Goal: Check status: Check status

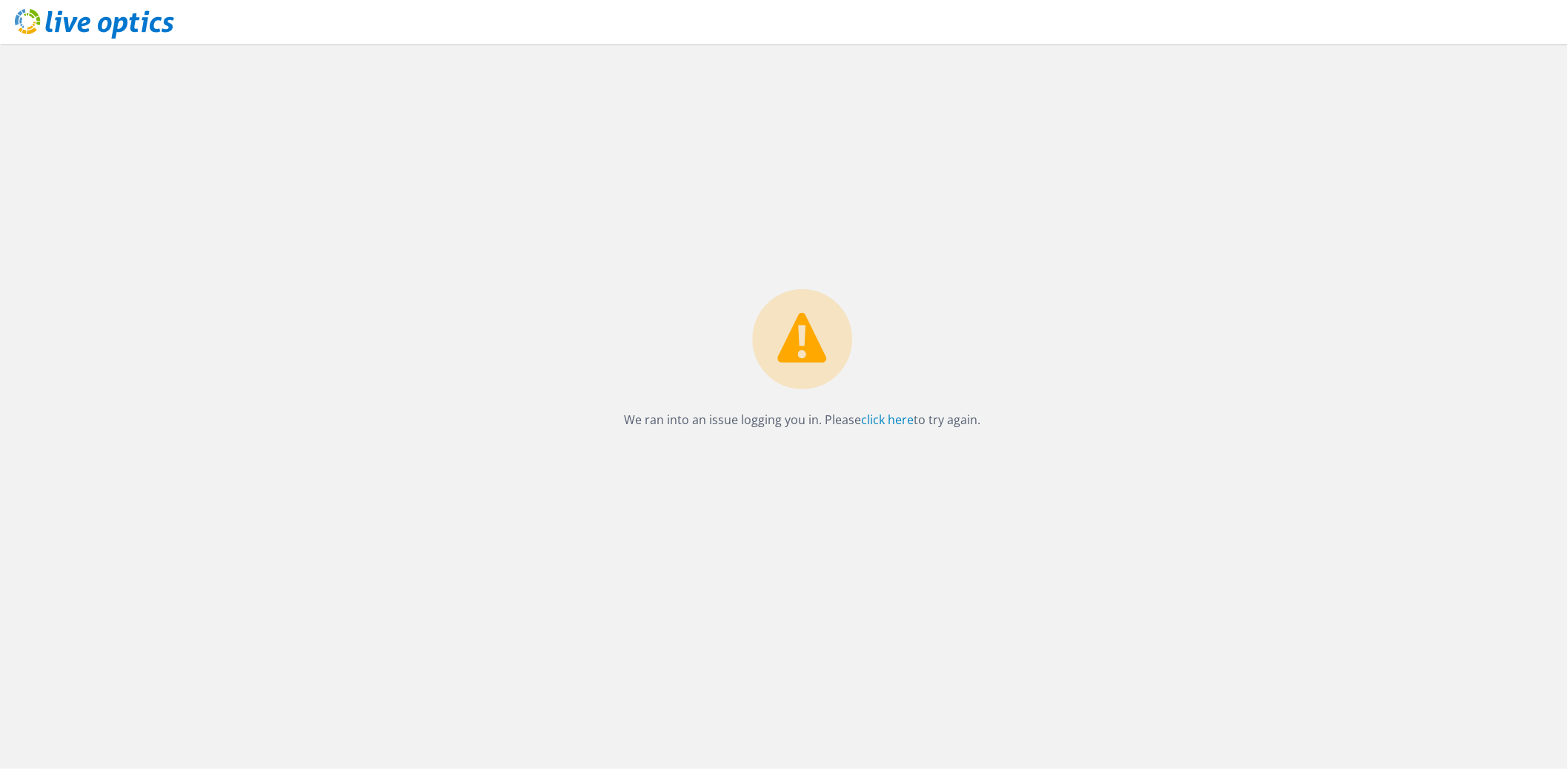
click at [106, 27] on use at bounding box center [95, 24] width 160 height 29
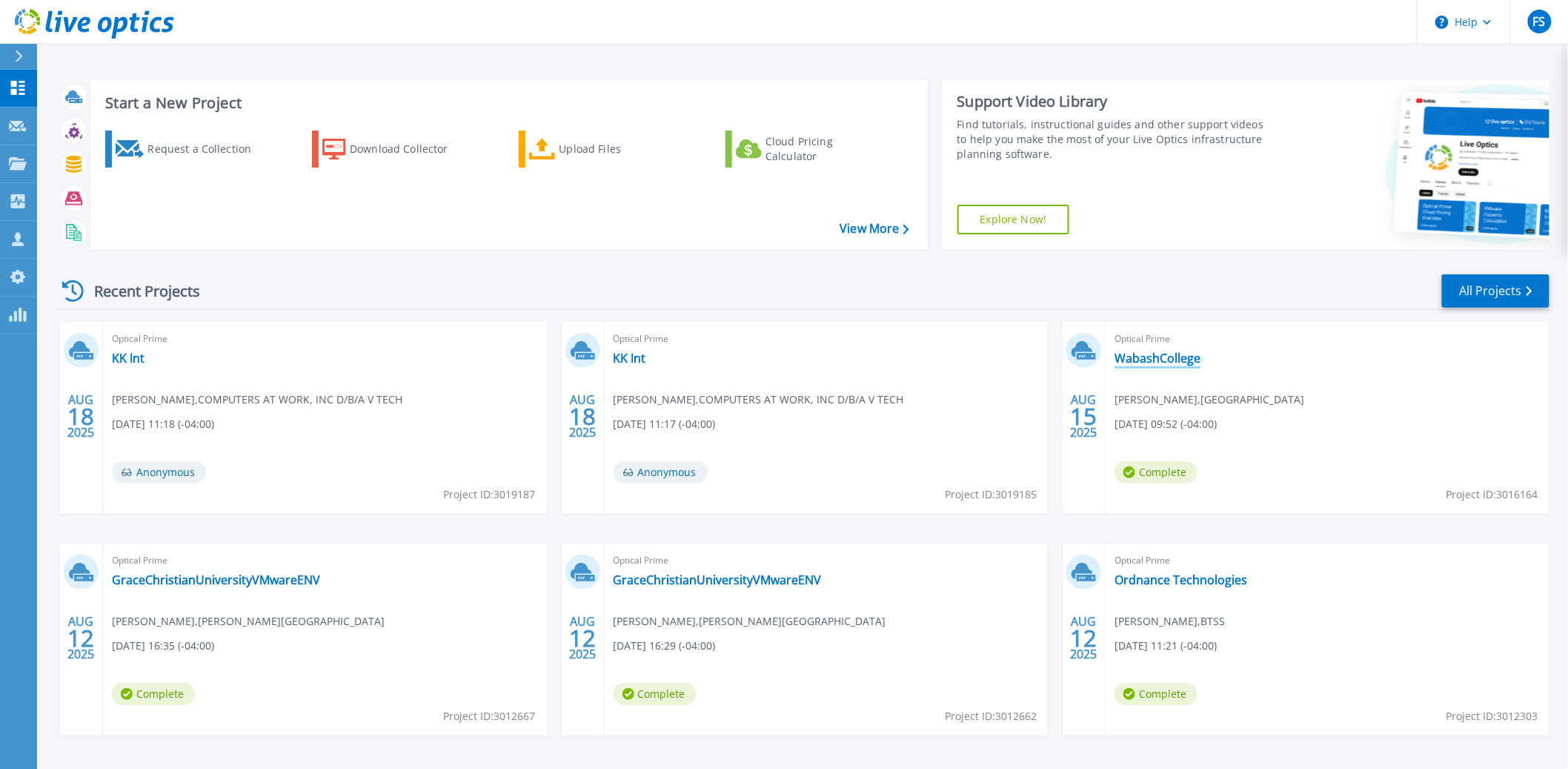
click at [1169, 358] on link "WabashCollege" at bounding box center [1158, 358] width 86 height 15
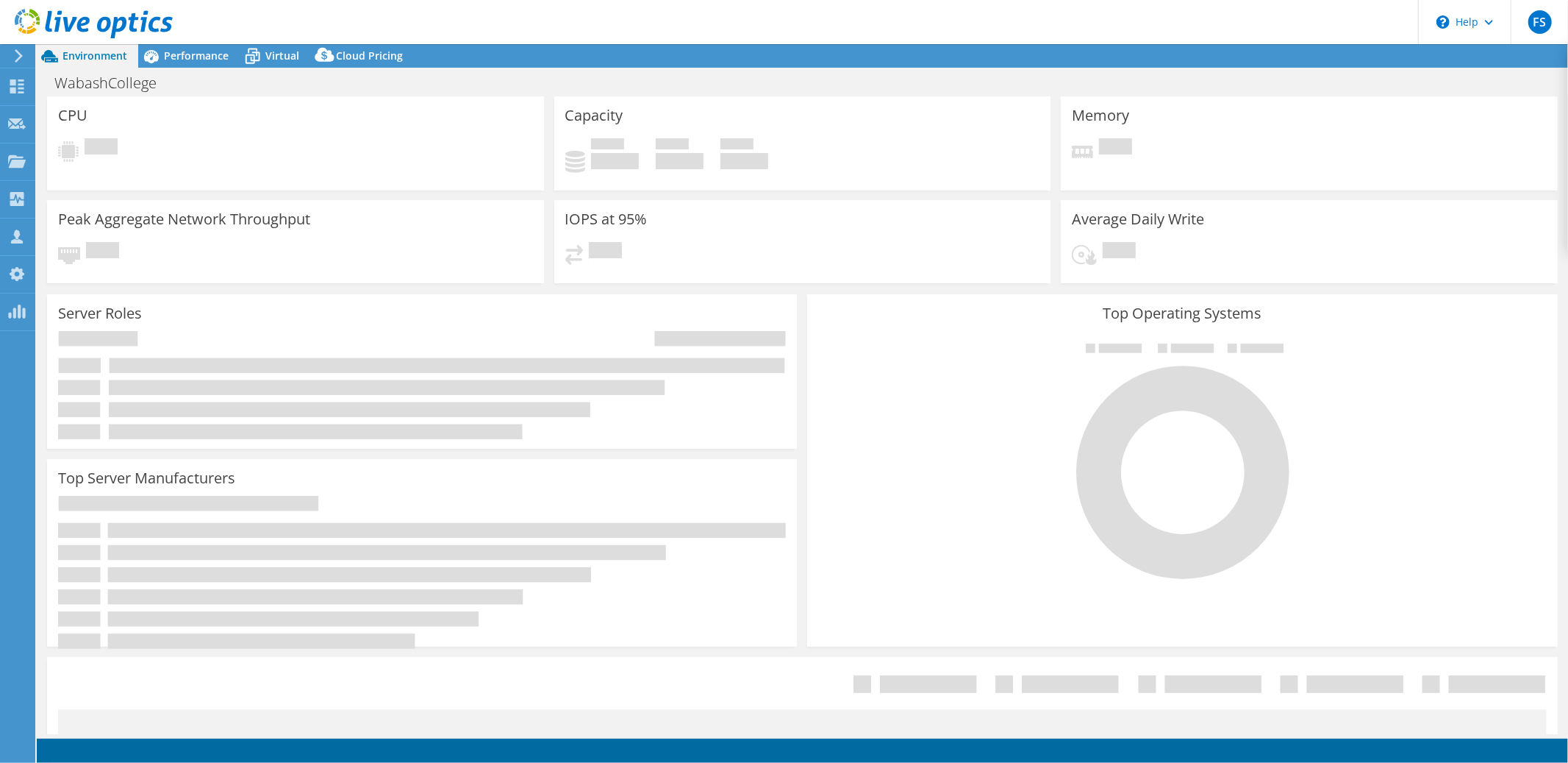
select select "USD"
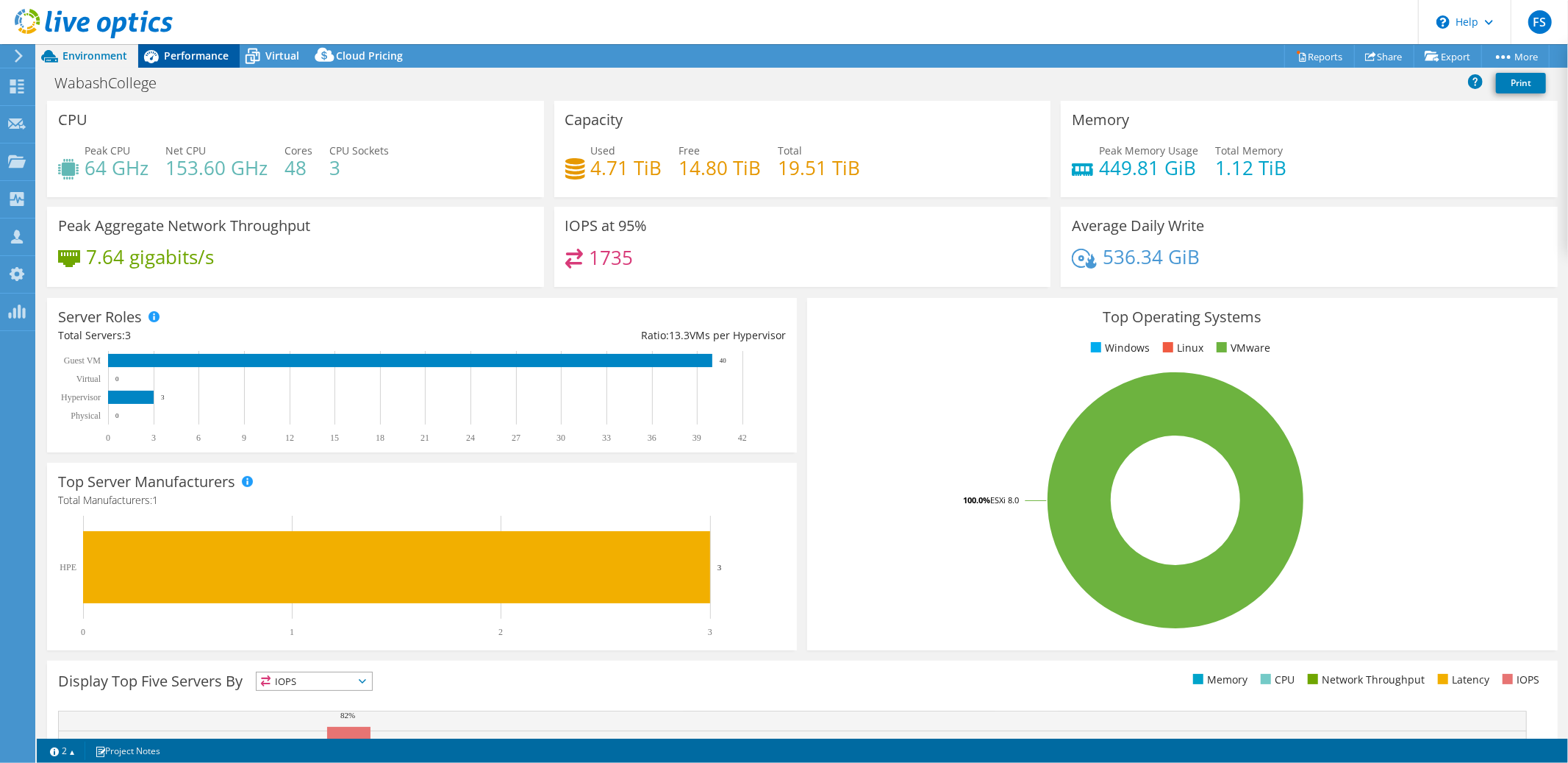
click at [205, 56] on span "Performance" at bounding box center [196, 55] width 65 height 14
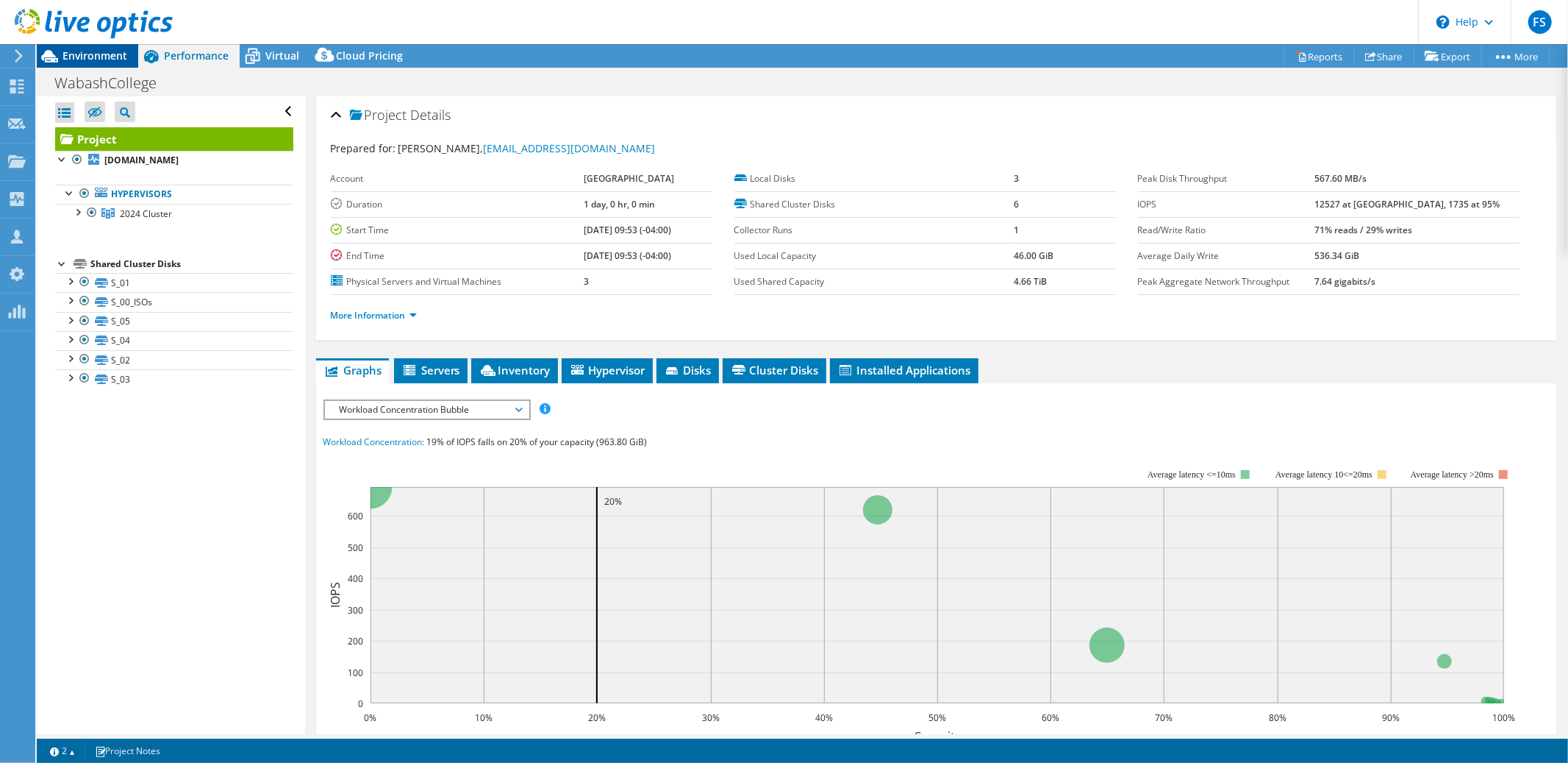
click at [107, 54] on span "Environment" at bounding box center [95, 55] width 65 height 14
